Goal: Information Seeking & Learning: Learn about a topic

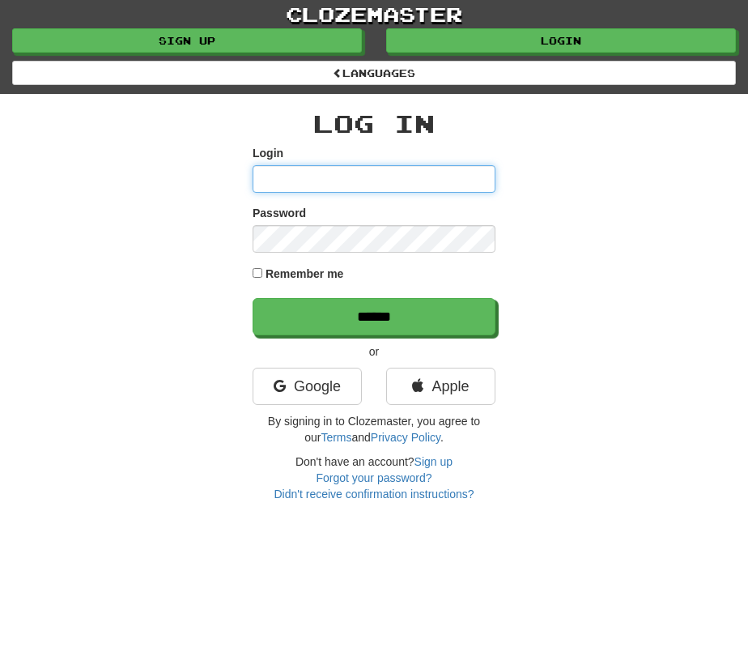
type input "**********"
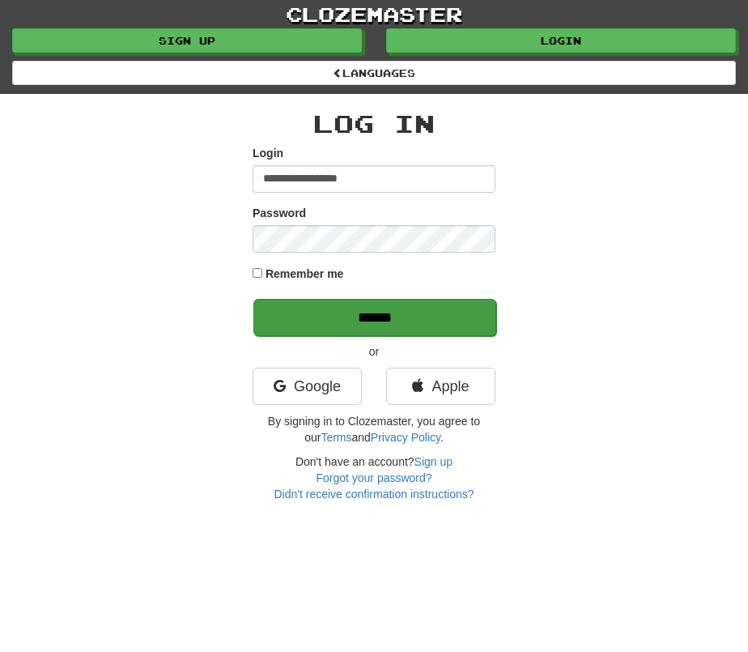
click at [389, 316] on input "******" at bounding box center [374, 317] width 243 height 37
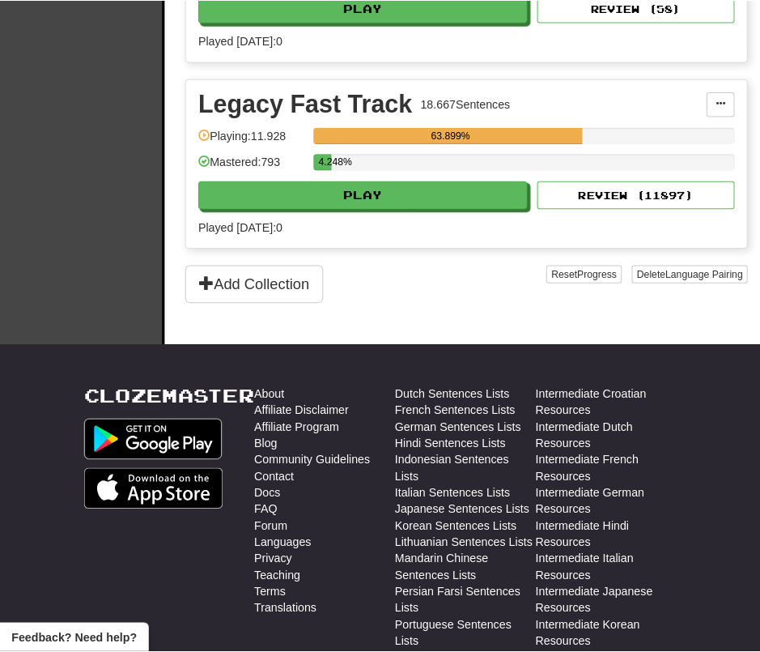
scroll to position [2555, 0]
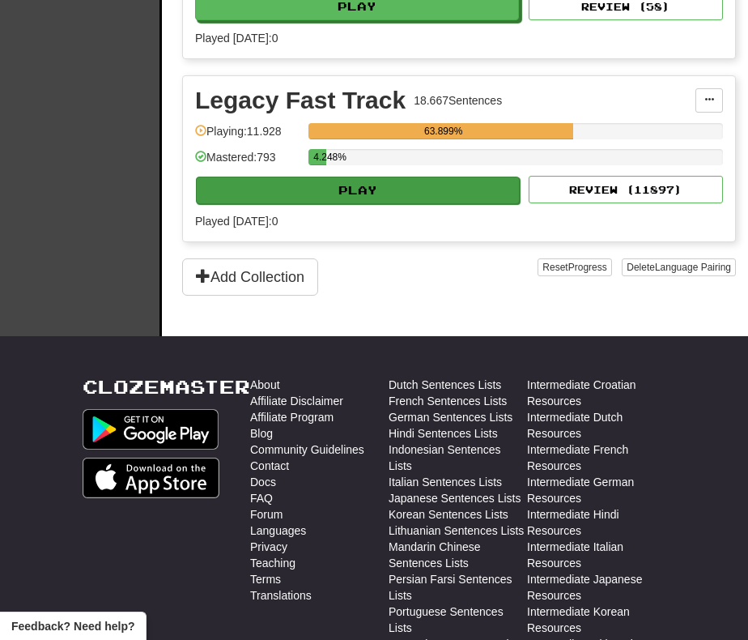
click at [391, 204] on button "Play" at bounding box center [358, 191] width 324 height 28
select select "**"
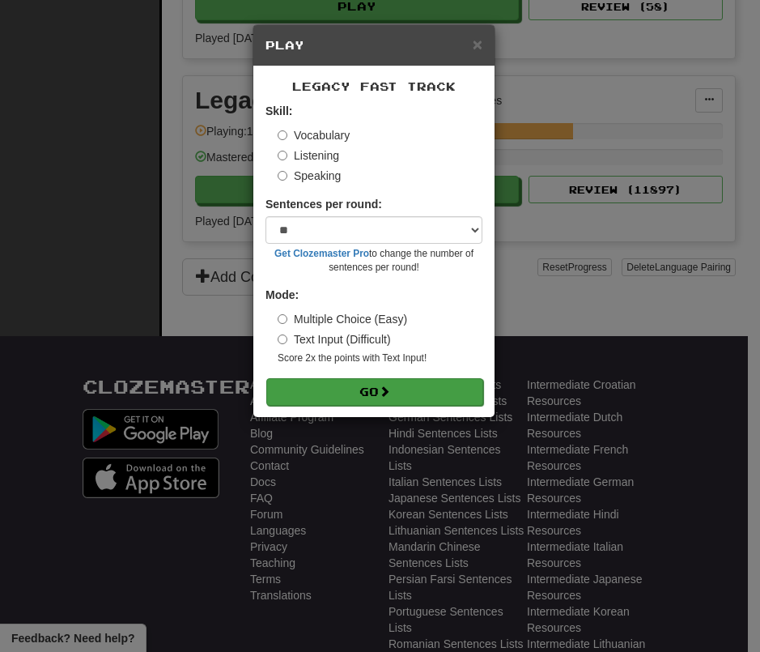
click at [415, 405] on button "Go" at bounding box center [374, 392] width 217 height 28
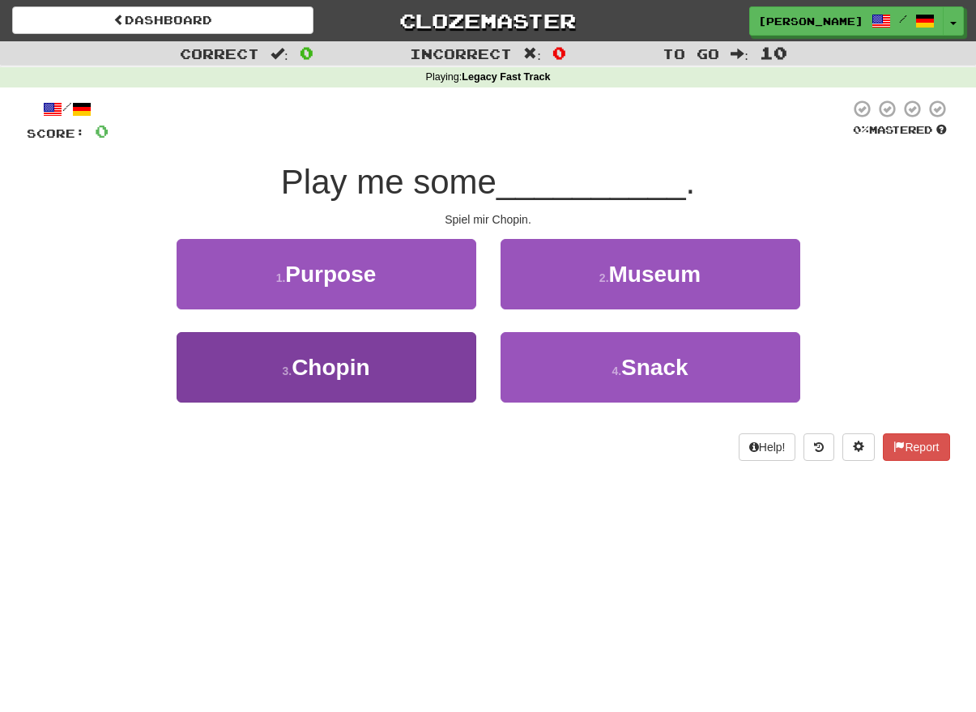
click at [429, 335] on button "3 . Chopin" at bounding box center [327, 367] width 300 height 70
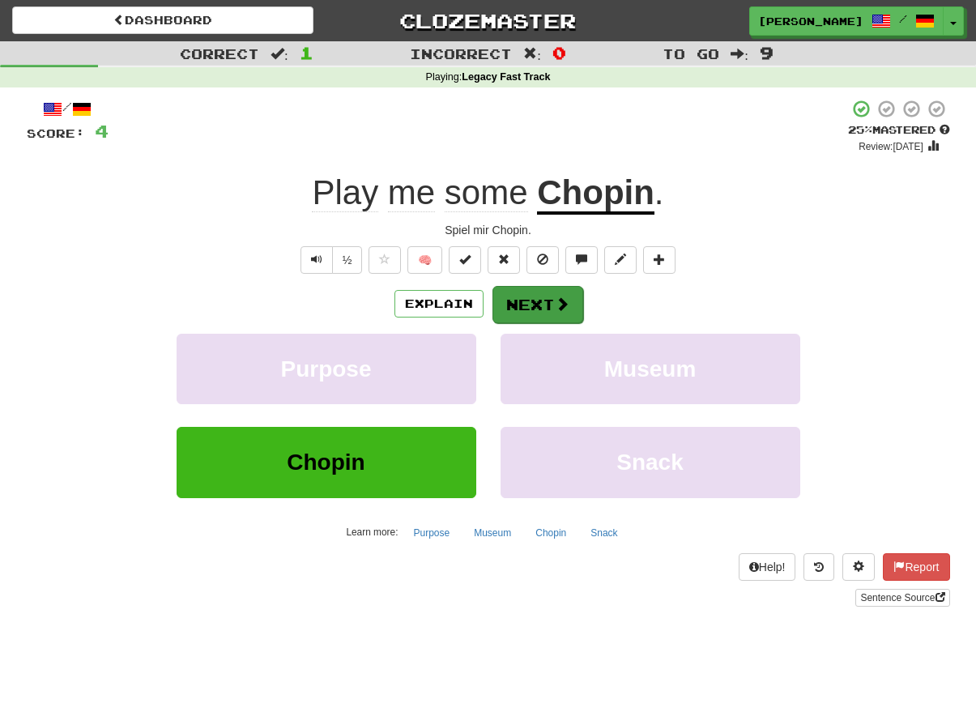
click at [526, 302] on button "Next" at bounding box center [537, 304] width 91 height 37
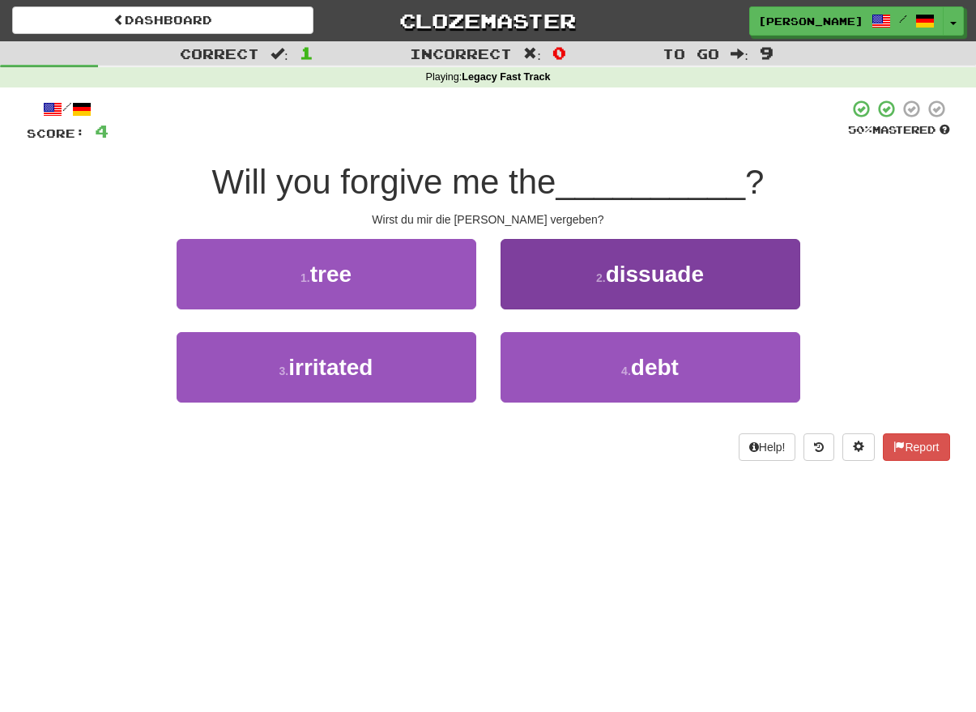
click at [572, 343] on button "4 . debt" at bounding box center [650, 367] width 300 height 70
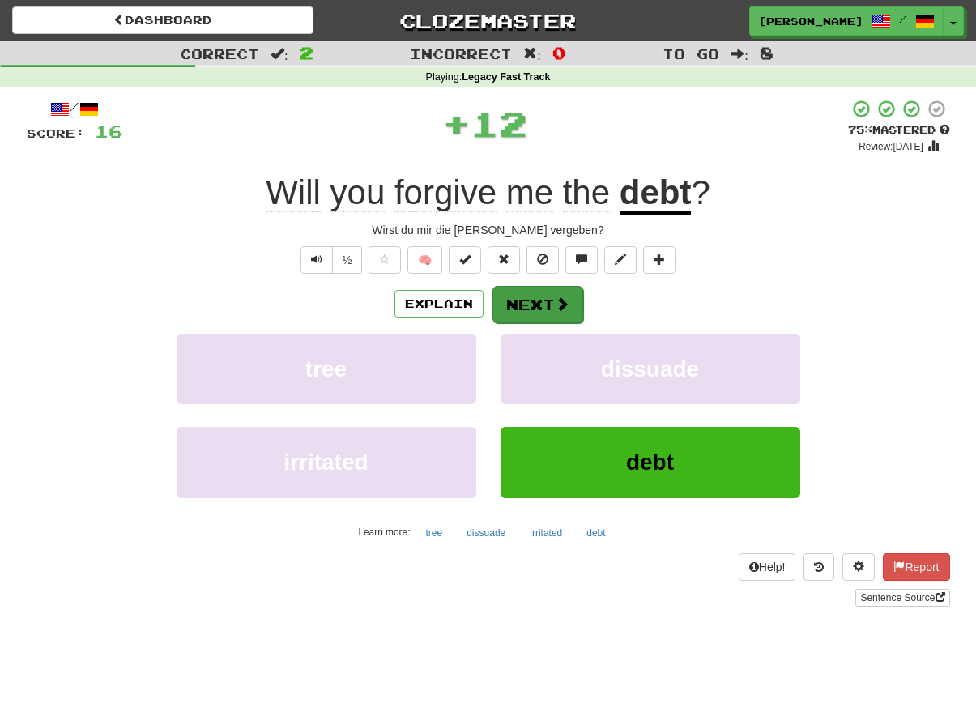
click at [557, 304] on span at bounding box center [562, 303] width 15 height 15
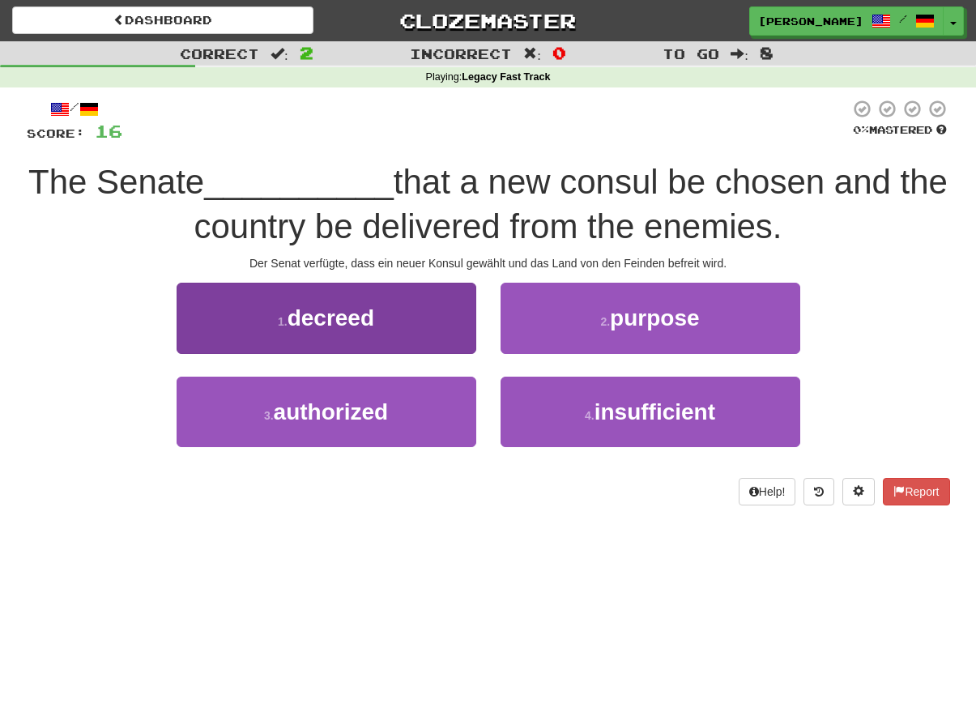
click at [453, 313] on button "1 . decreed" at bounding box center [327, 318] width 300 height 70
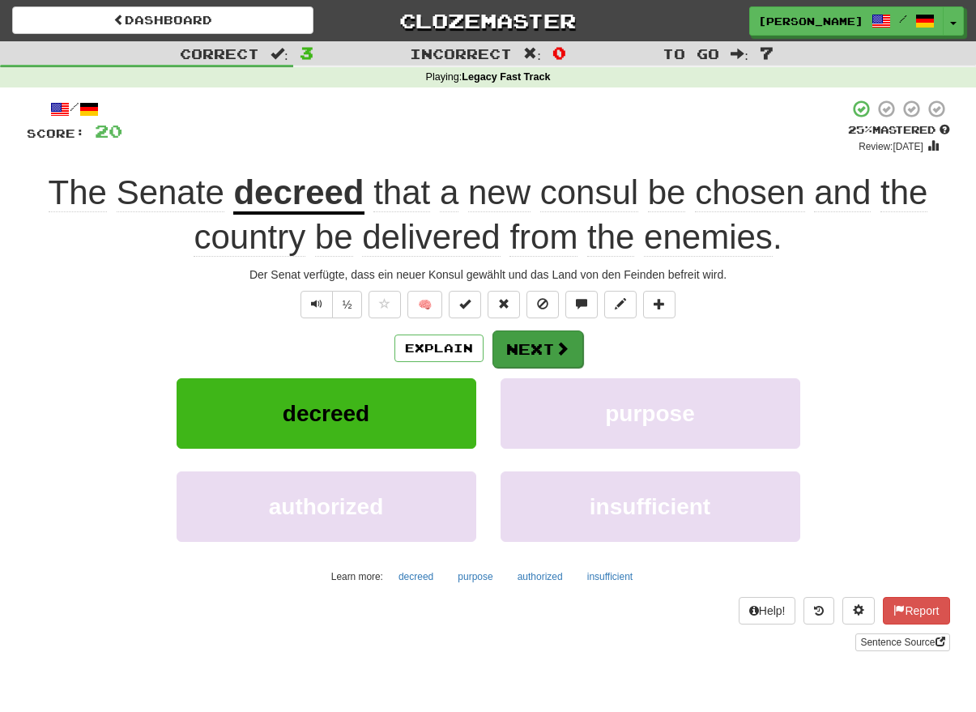
click at [538, 341] on button "Next" at bounding box center [537, 348] width 91 height 37
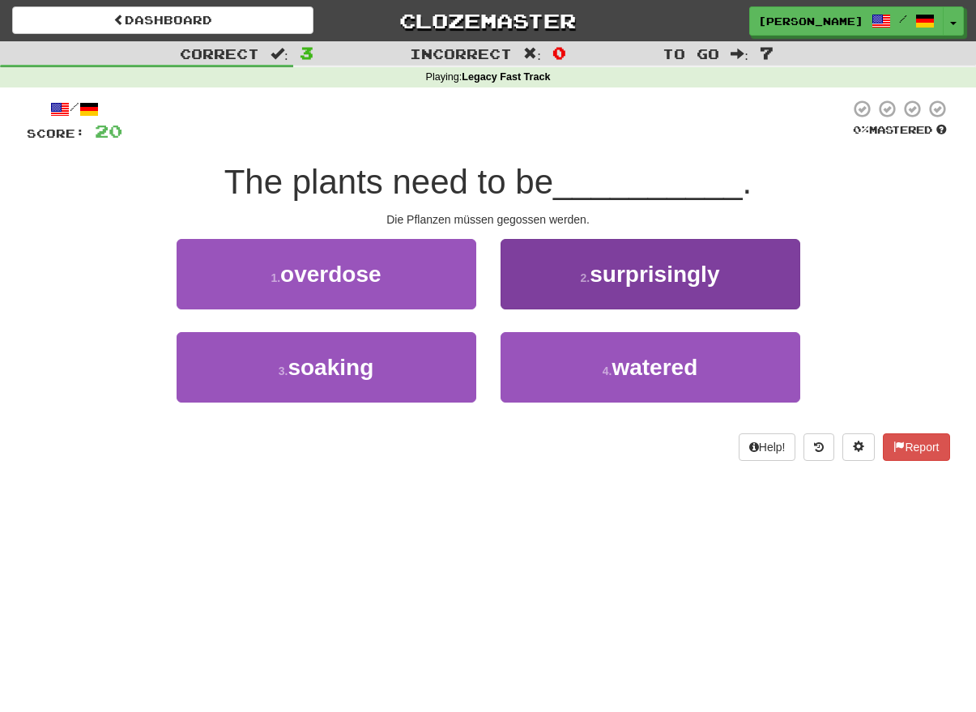
click at [551, 353] on button "4 . watered" at bounding box center [650, 367] width 300 height 70
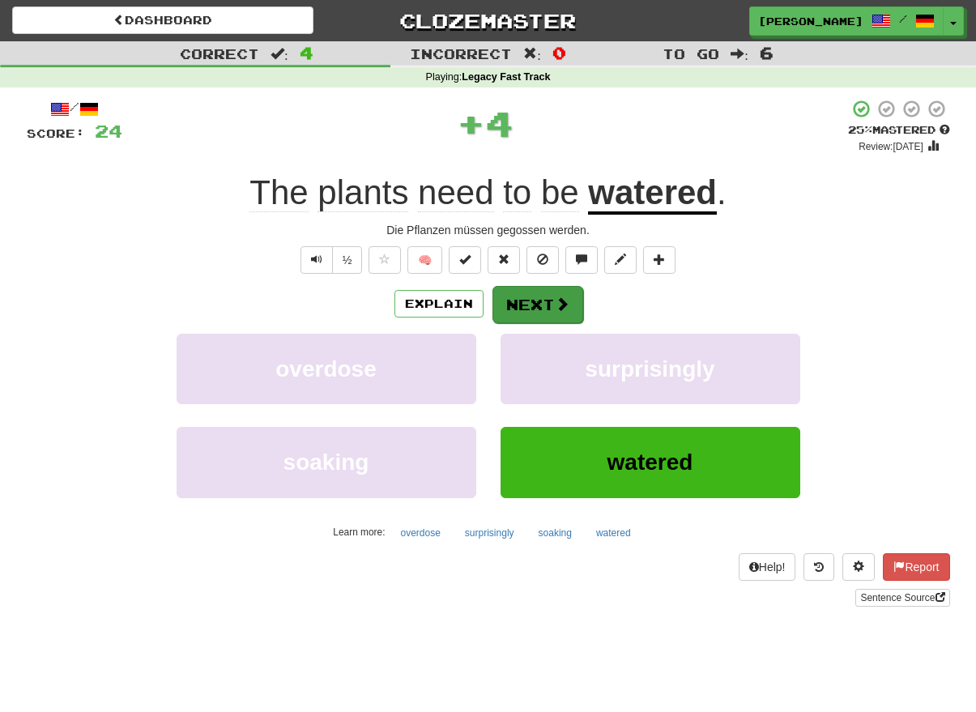
click at [534, 299] on button "Next" at bounding box center [537, 304] width 91 height 37
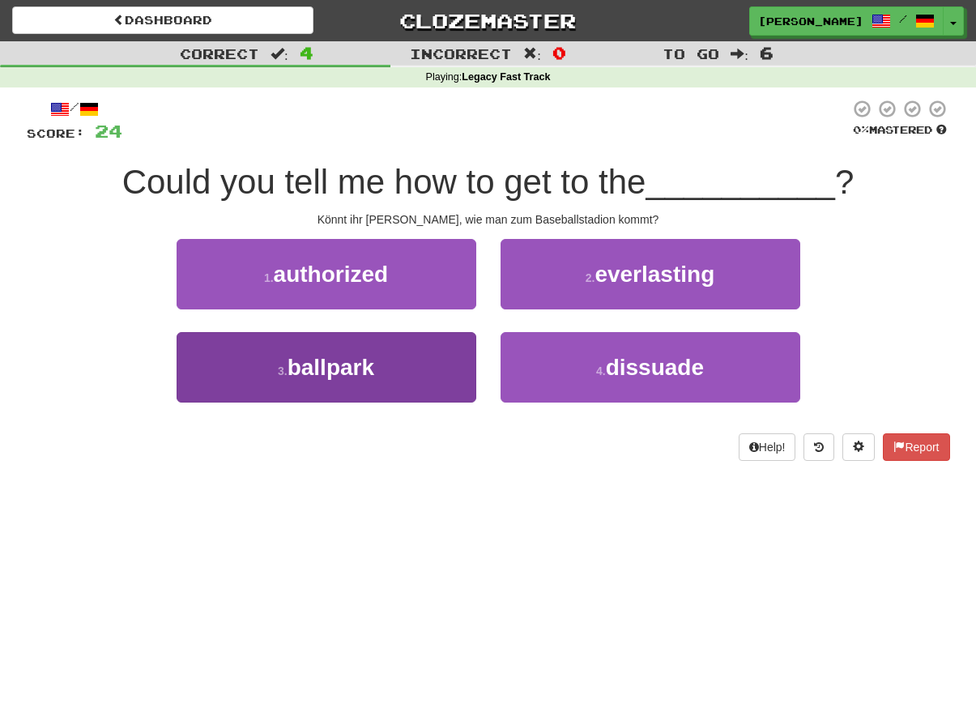
click at [443, 347] on button "3 . ballpark" at bounding box center [327, 367] width 300 height 70
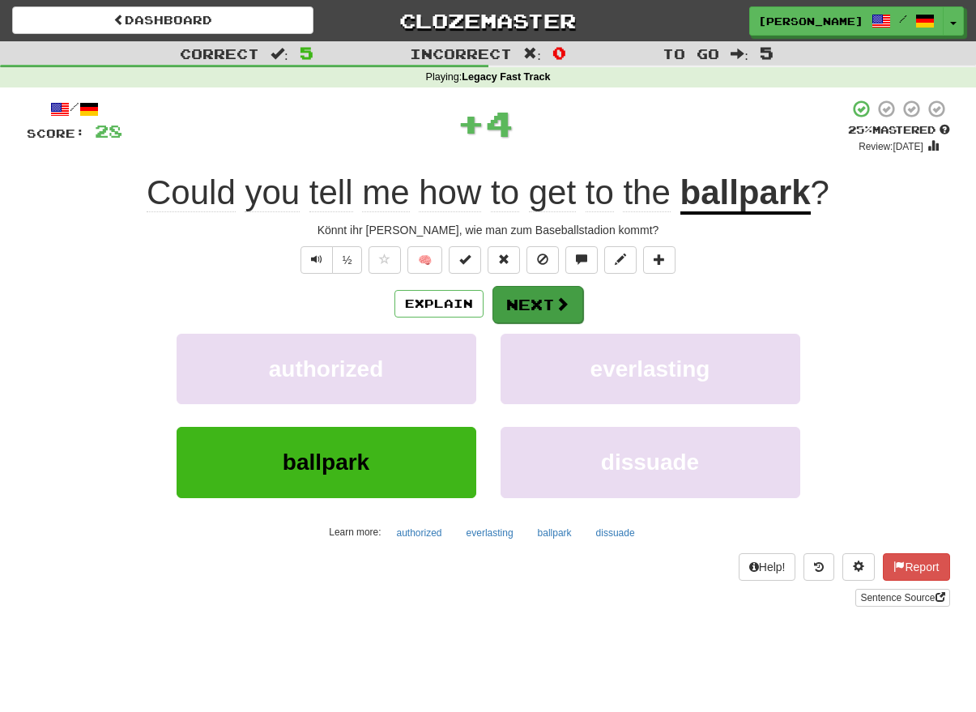
scroll to position [2, 0]
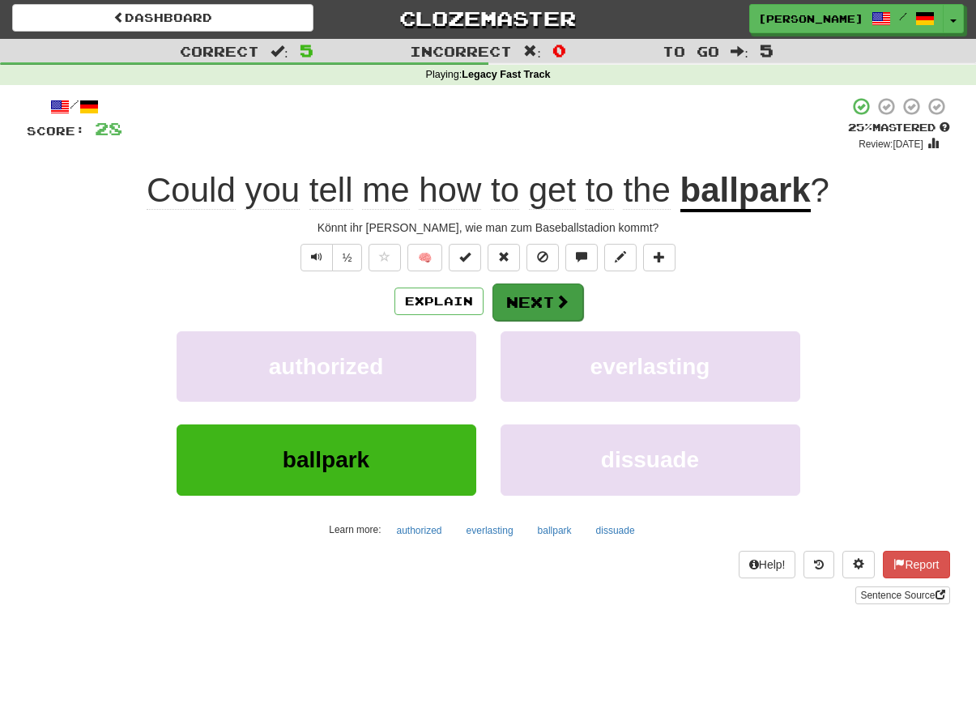
click at [547, 300] on button "Next" at bounding box center [537, 301] width 91 height 37
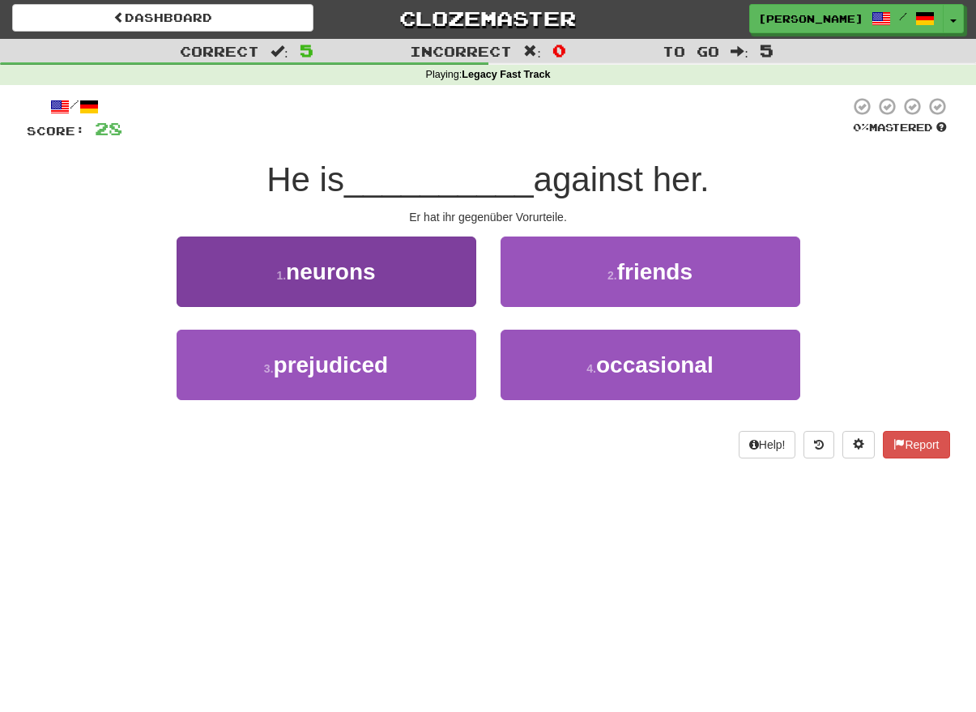
drag, startPoint x: 422, startPoint y: 355, endPoint x: 442, endPoint y: 351, distance: 20.6
click at [423, 355] on button "3 . prejudiced" at bounding box center [327, 365] width 300 height 70
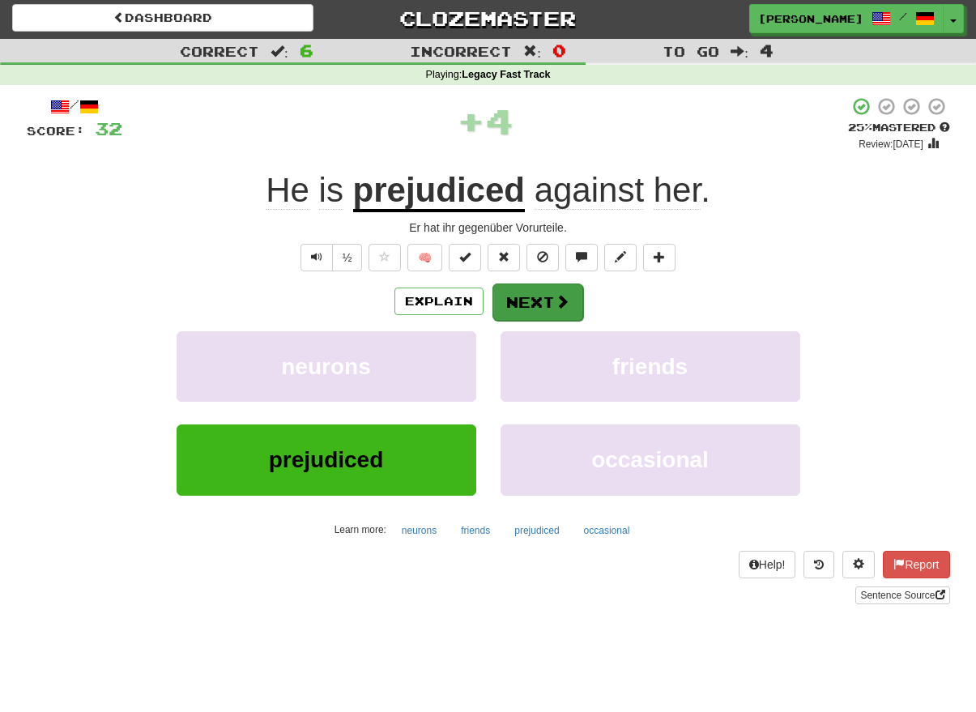
click at [539, 299] on button "Next" at bounding box center [537, 301] width 91 height 37
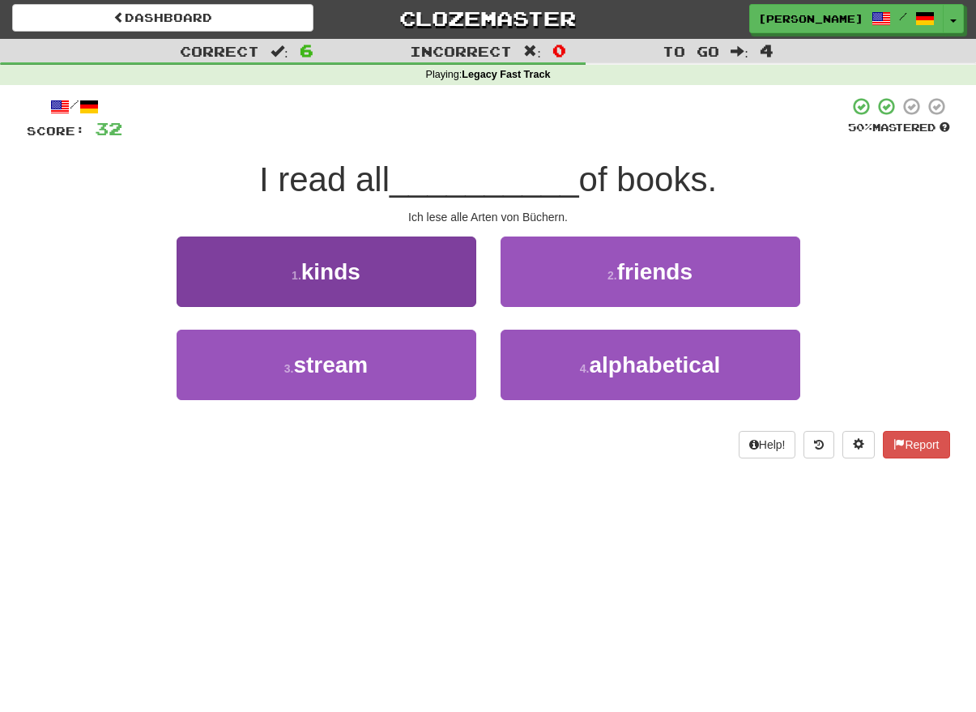
click at [453, 284] on button "1 . kinds" at bounding box center [327, 271] width 300 height 70
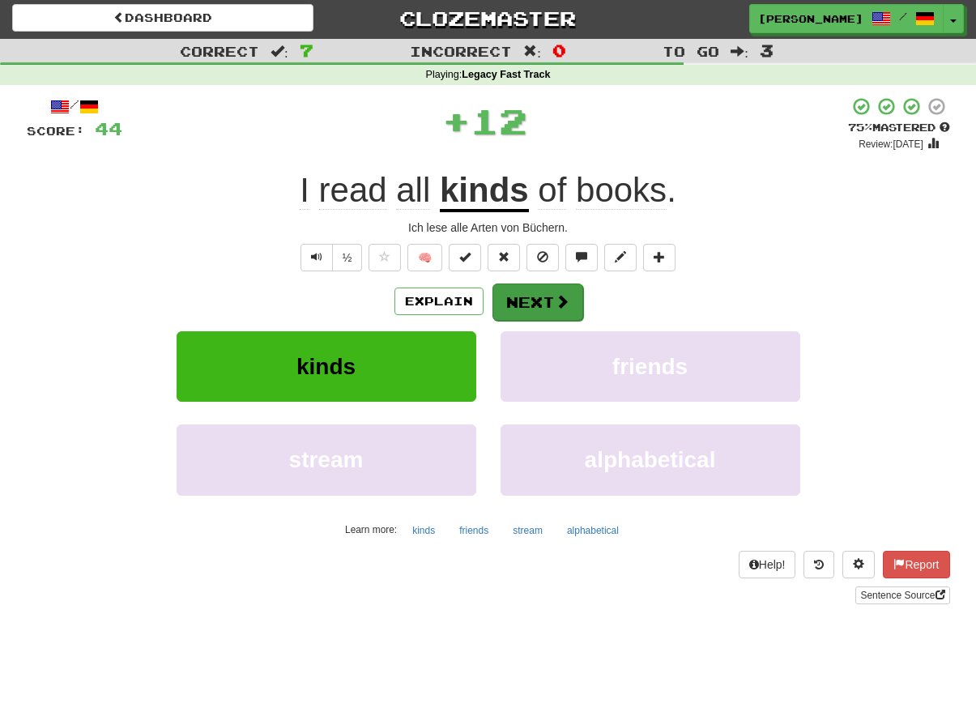
click at [544, 297] on button "Next" at bounding box center [537, 301] width 91 height 37
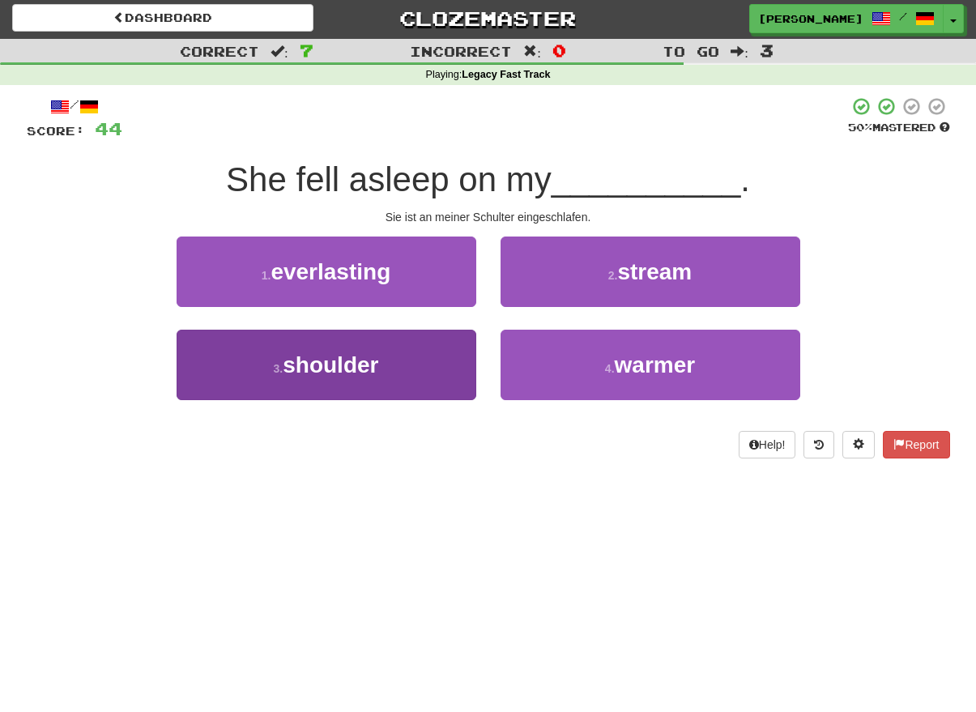
click at [427, 354] on button "3 . shoulder" at bounding box center [327, 365] width 300 height 70
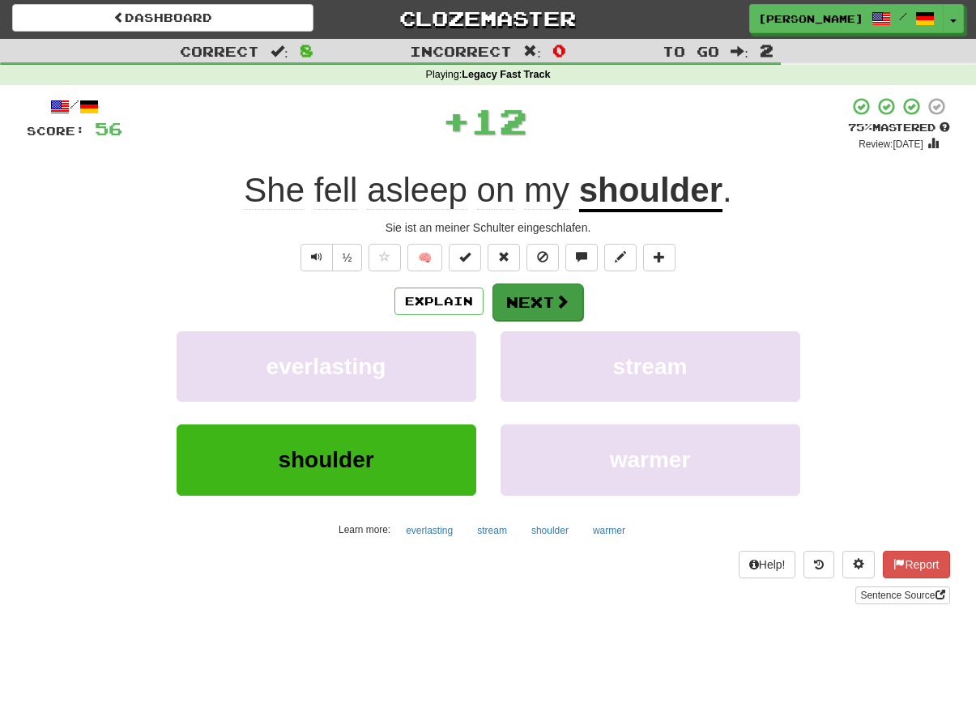
click at [536, 302] on button "Next" at bounding box center [537, 301] width 91 height 37
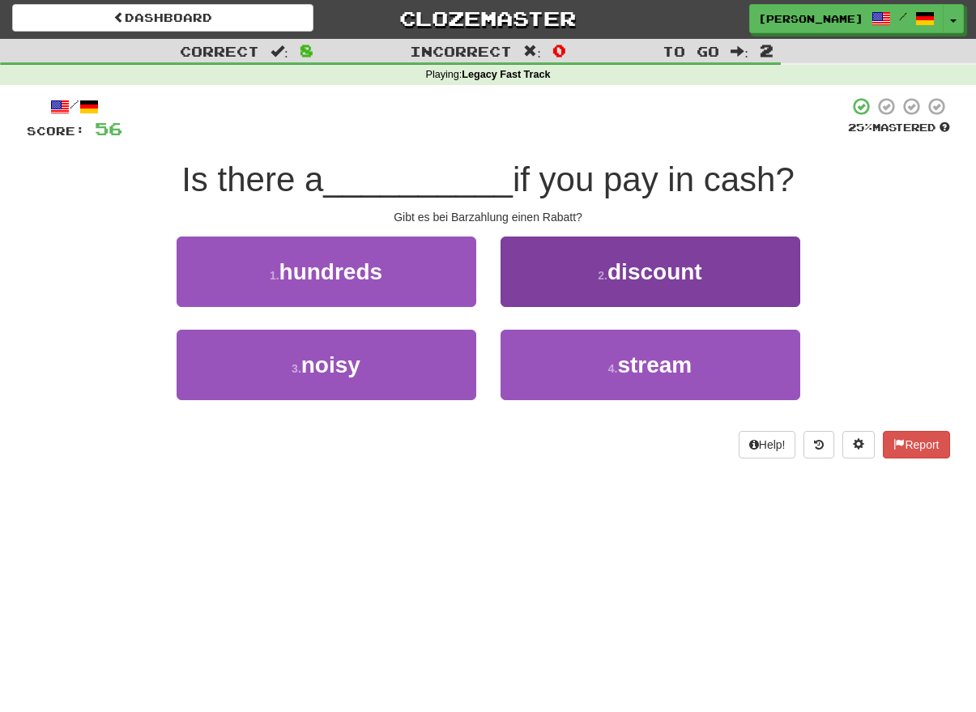
click at [568, 272] on button "2 . discount" at bounding box center [650, 271] width 300 height 70
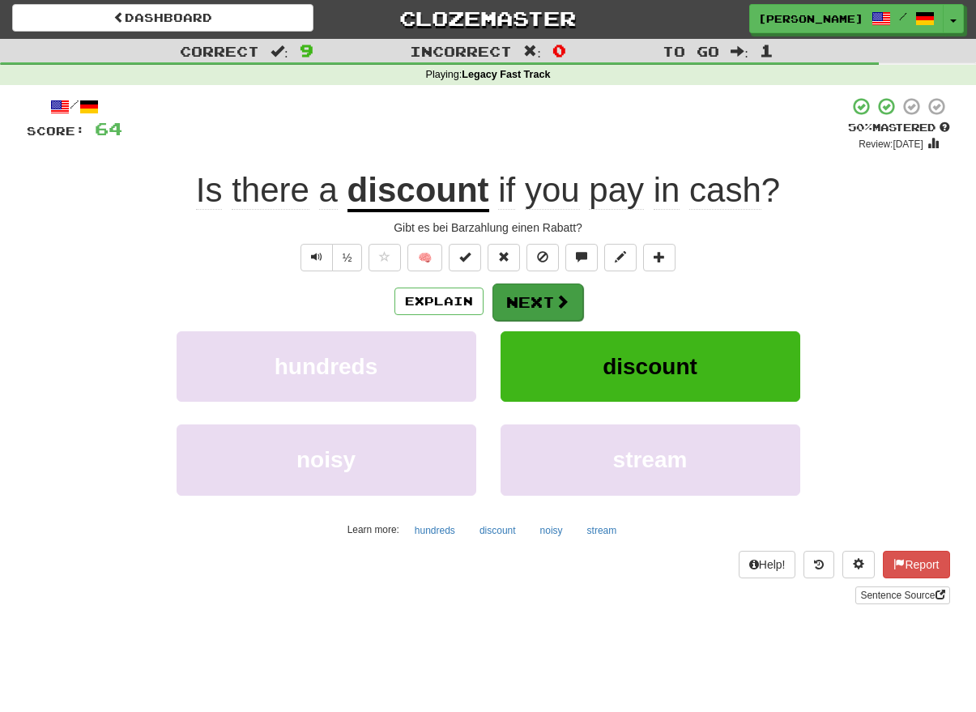
click at [550, 300] on button "Next" at bounding box center [537, 301] width 91 height 37
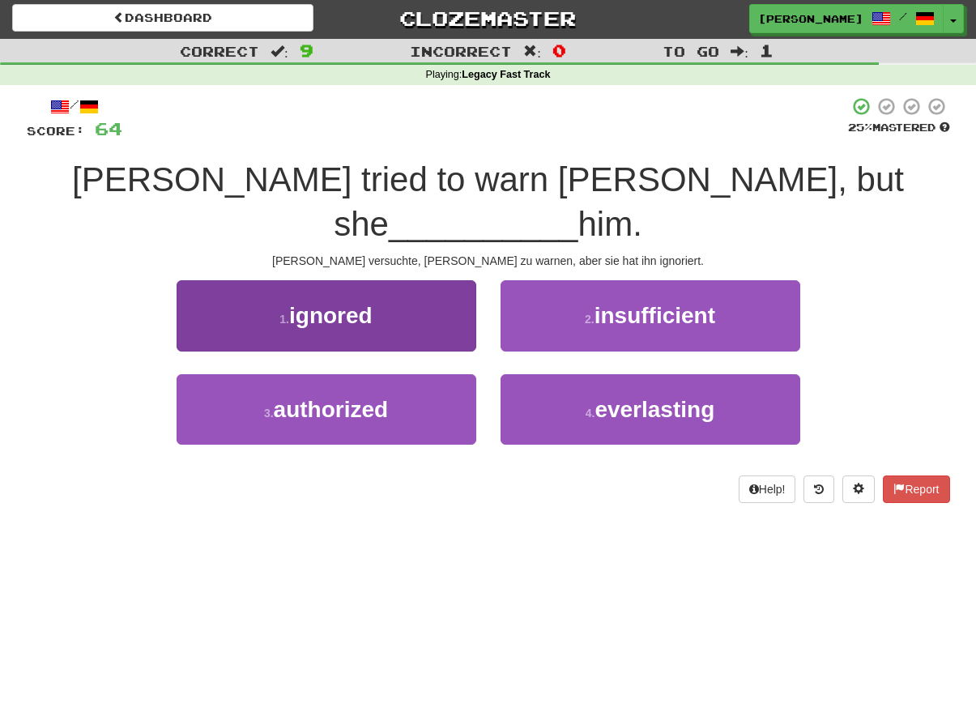
click at [449, 280] on button "1 . ignored" at bounding box center [327, 315] width 300 height 70
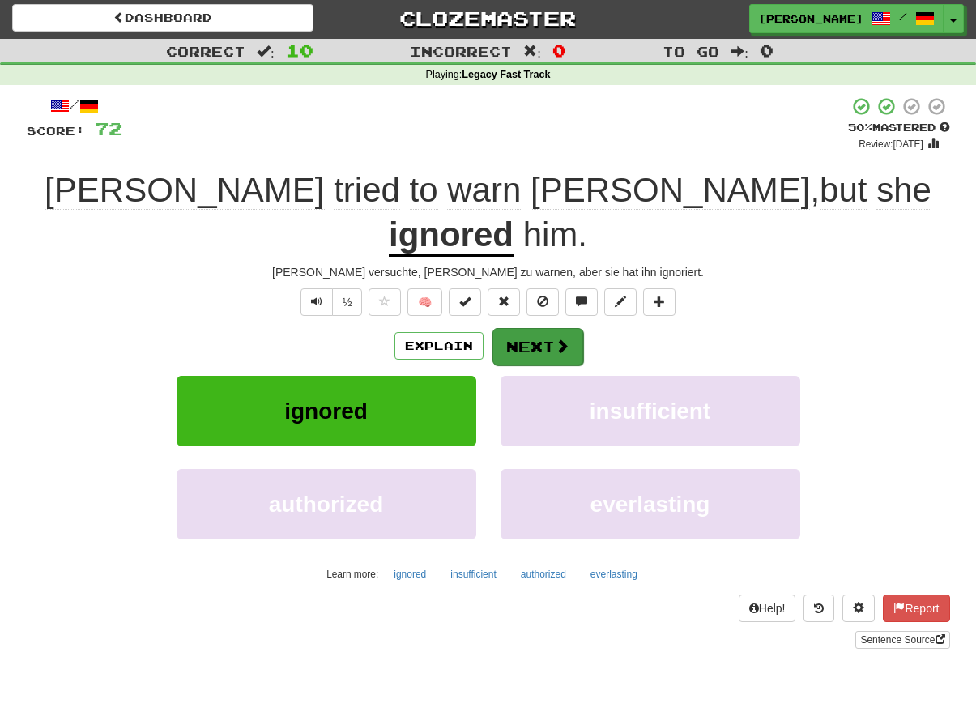
click at [552, 328] on button "Next" at bounding box center [537, 346] width 91 height 37
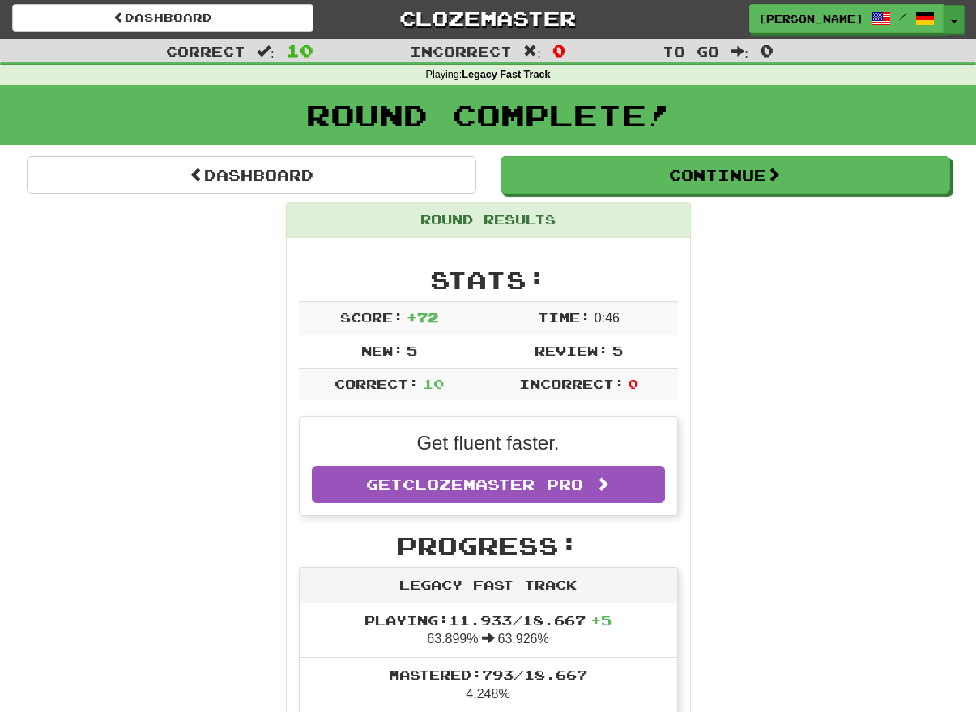
click at [747, 28] on button "Toggle Dropdown" at bounding box center [953, 19] width 21 height 29
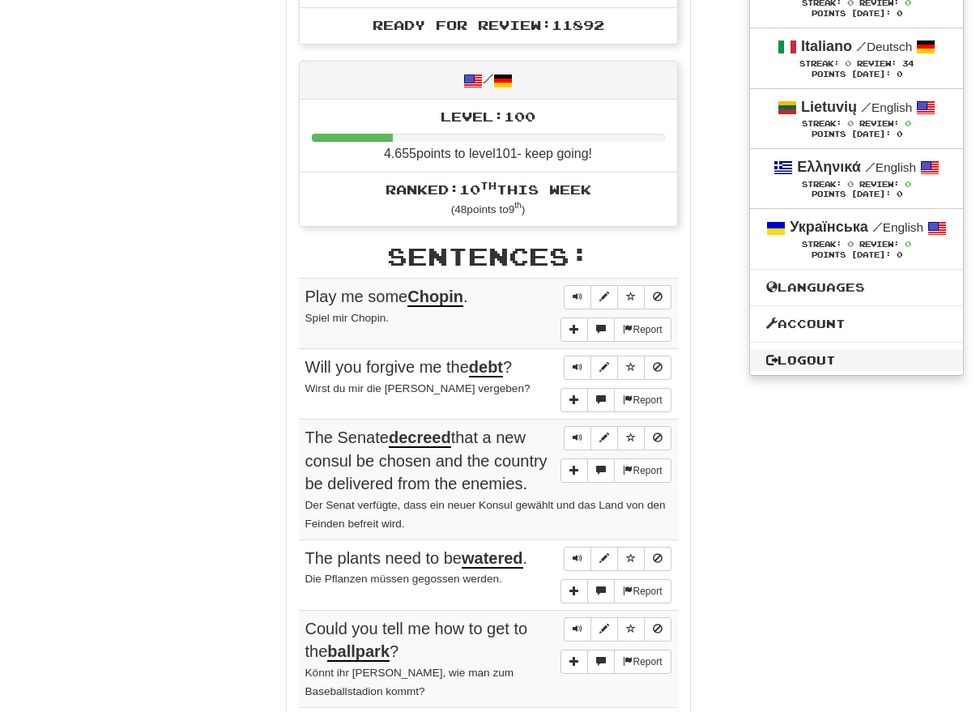
scroll to position [709, 0]
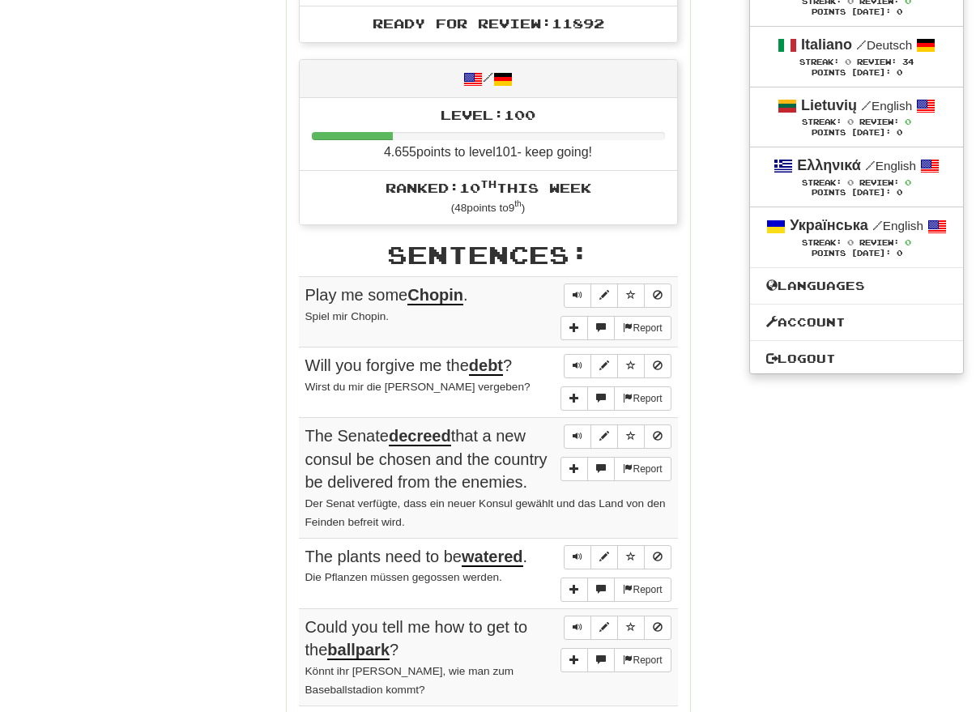
click at [747, 369] on link "Logout" at bounding box center [856, 358] width 213 height 21
